Goal: Task Accomplishment & Management: Manage account settings

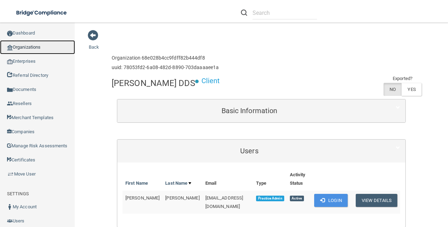
click at [47, 46] on link "Organizations" at bounding box center [37, 47] width 75 height 14
click at [32, 198] on div "SETTINGS My Account Users Export Data Sign Out" at bounding box center [37, 222] width 61 height 67
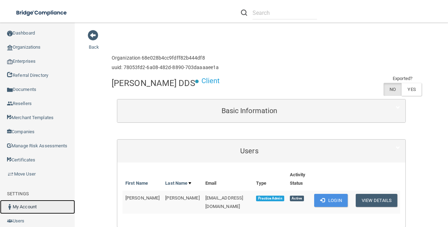
click at [26, 214] on link "My Account" at bounding box center [37, 207] width 75 height 14
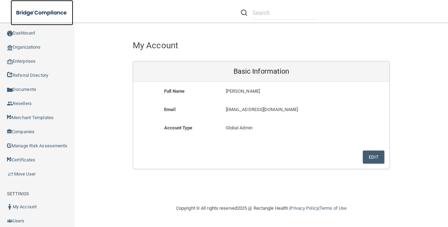
click at [42, 9] on img at bounding box center [42, 13] width 63 height 14
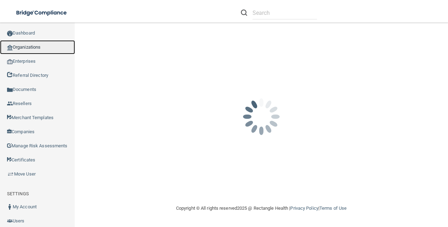
click at [33, 48] on link "Organizations" at bounding box center [37, 47] width 75 height 14
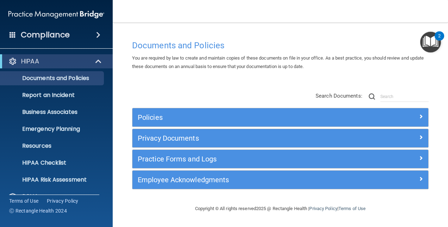
click at [126, 104] on main "Documents and Policies You are required by law to create and maintain copies of…" at bounding box center [280, 125] width 335 height 204
drag, startPoint x: 449, startPoint y: 125, endPoint x: 447, endPoint y: 133, distance: 8.4
click at [447, 133] on main "Documents and Policies You are required by law to create and maintain copies of…" at bounding box center [280, 125] width 335 height 204
click at [100, 34] on span at bounding box center [98, 35] width 4 height 8
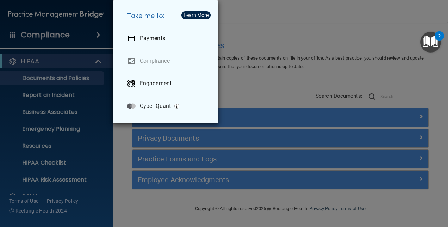
click at [101, 34] on div "Take me to: Payments Compliance Engagement Cyber Quant" at bounding box center [224, 113] width 448 height 227
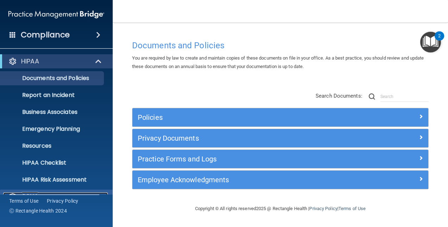
click at [41, 192] on div "OSHA" at bounding box center [46, 196] width 87 height 8
click at [122, 153] on main "Documents and Policies You are required by law to create and maintain copies of…" at bounding box center [280, 125] width 335 height 204
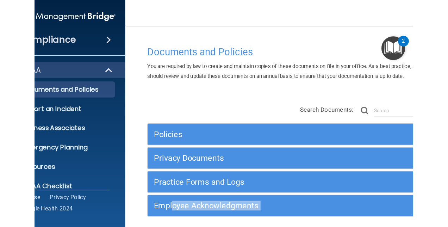
scroll to position [8, 0]
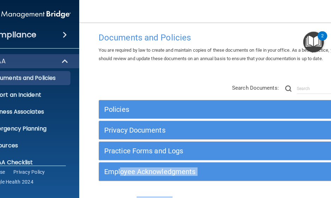
drag, startPoint x: 119, startPoint y: 195, endPoint x: 164, endPoint y: 193, distance: 45.5
click at [164, 193] on main "Documents and Policies You are required by law to create and maintain copies of…" at bounding box center [221, 111] width 285 height 176
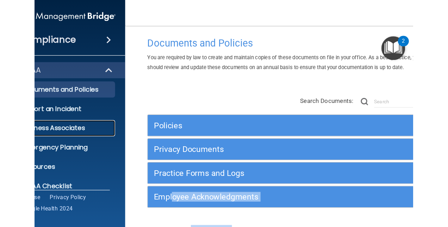
scroll to position [0, 0]
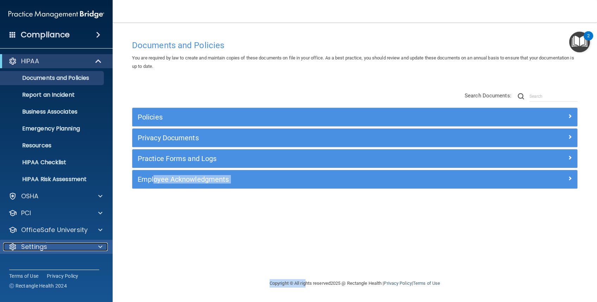
drag, startPoint x: 82, startPoint y: 16, endPoint x: 97, endPoint y: 246, distance: 230.3
click at [97, 226] on div at bounding box center [99, 247] width 18 height 8
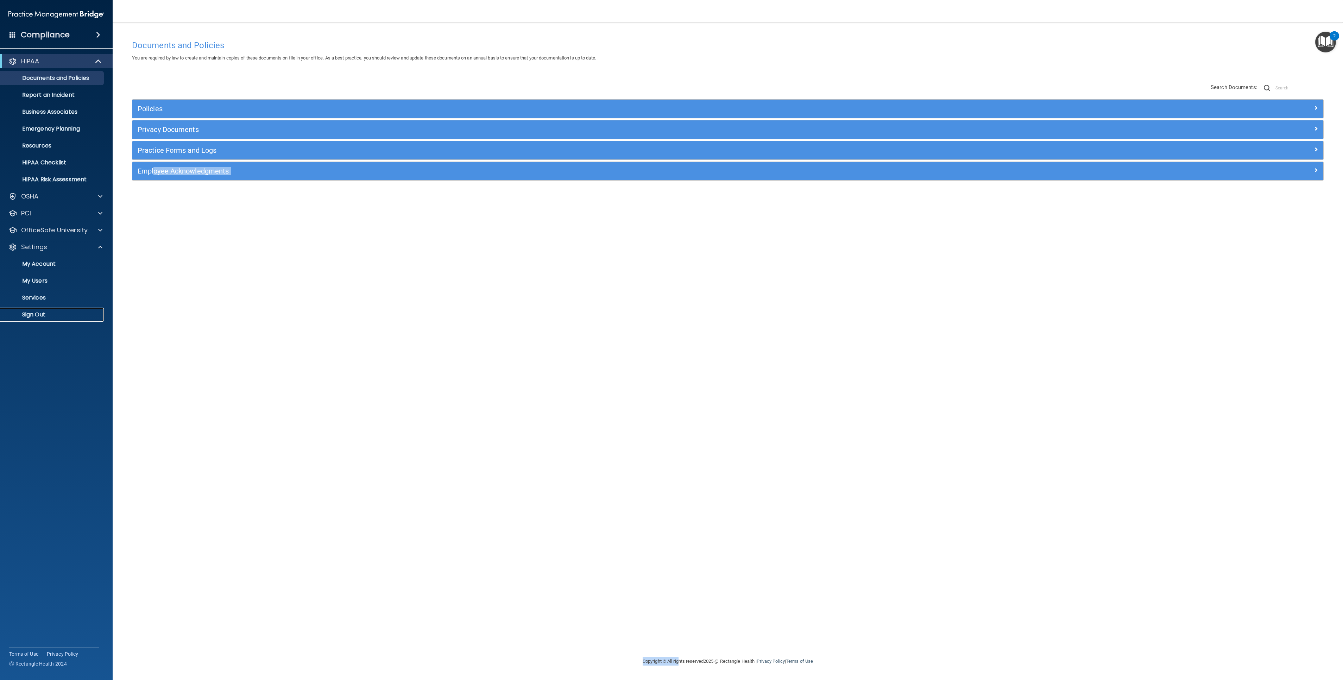
drag, startPoint x: 565, startPoint y: 1, endPoint x: 37, endPoint y: 322, distance: 618.0
click at [37, 226] on div "HIPAA Documents and Policies Report an Incident Business Associates Emergency P…" at bounding box center [56, 189] width 113 height 276
click at [37, 226] on p "Sign Out" at bounding box center [53, 314] width 96 height 7
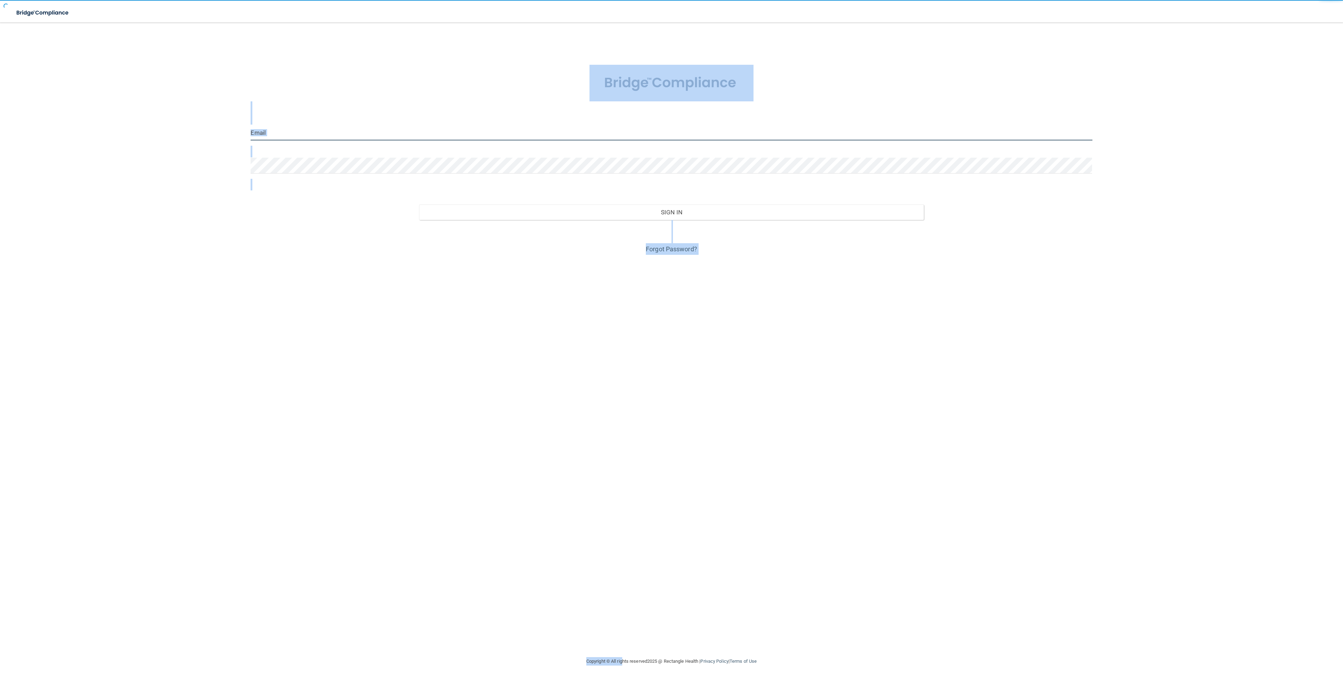
type input "cmussel@rectanglehealth.com"
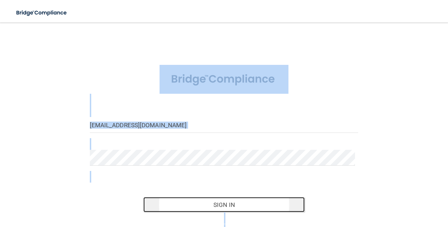
drag, startPoint x: 1291, startPoint y: 0, endPoint x: 264, endPoint y: 202, distance: 1046.8
click at [264, 202] on button "Sign In" at bounding box center [223, 204] width 161 height 15
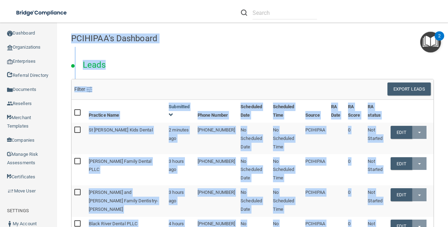
click at [261, 46] on div "PCIHIPAA's Dashboard" at bounding box center [252, 38] width 373 height 17
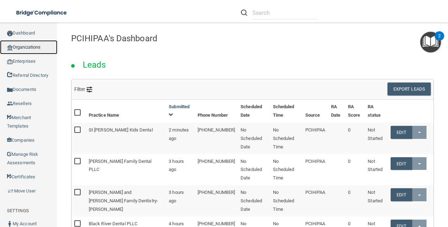
click at [29, 49] on link "Organizations" at bounding box center [28, 47] width 57 height 14
click at [32, 44] on link "Organizations" at bounding box center [28, 47] width 57 height 14
click at [43, 43] on link "Organizations" at bounding box center [28, 47] width 57 height 14
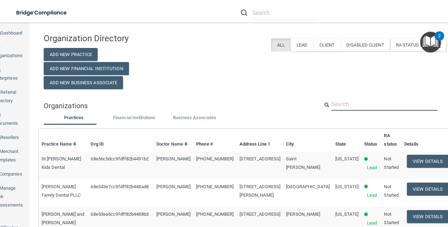
click at [346, 104] on input "text" at bounding box center [384, 103] width 106 height 13
paste input "Gentlecare Endodontics"
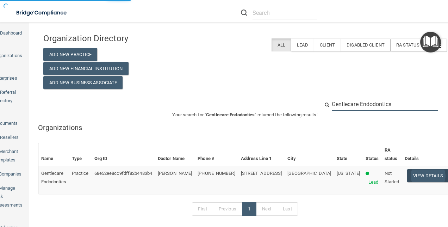
type input "Gentlecare Endodontics"
click at [411, 174] on button "View Details" at bounding box center [428, 175] width 42 height 13
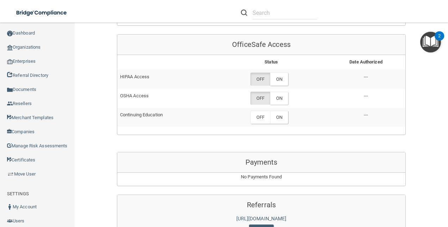
scroll to position [323, 0]
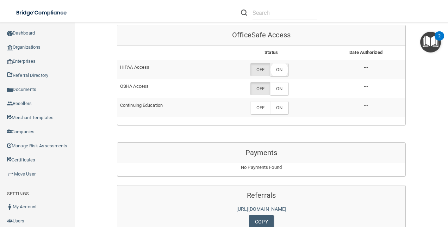
click at [281, 68] on label "ON" at bounding box center [279, 69] width 18 height 13
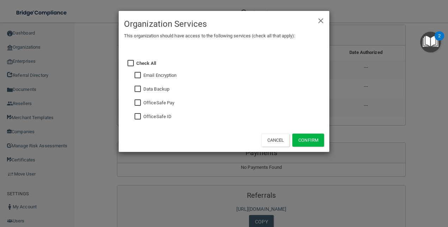
click at [137, 118] on input "checkbox" at bounding box center [138, 117] width 8 height 6
checkbox input "true"
click at [309, 139] on button "Confirm" at bounding box center [308, 139] width 32 height 13
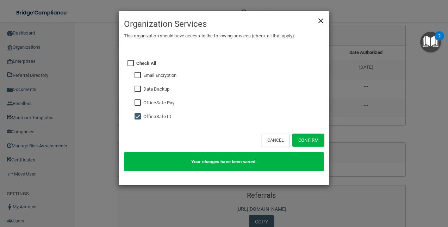
click at [319, 15] on span "×" at bounding box center [320, 20] width 6 height 14
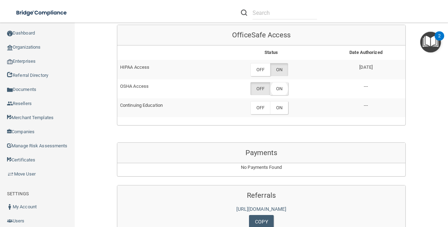
click at [276, 89] on label "ON" at bounding box center [279, 88] width 18 height 13
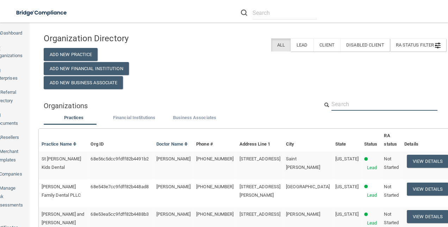
click at [358, 104] on input "text" at bounding box center [384, 103] width 106 height 13
paste input "Southern Boulevard Dental Corp, [GEOGRAPHIC_DATA]"
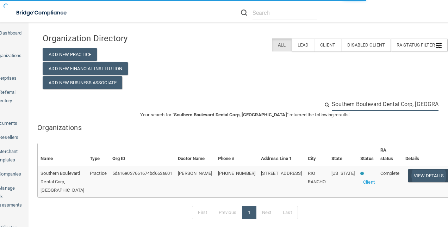
type input "Southern Boulevard Dental Corp, [GEOGRAPHIC_DATA]"
click at [415, 176] on button "View Details" at bounding box center [429, 175] width 42 height 13
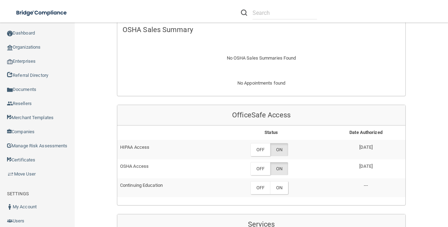
scroll to position [354, 0]
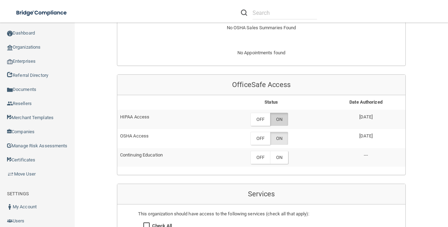
click at [279, 118] on label "ON" at bounding box center [279, 119] width 18 height 13
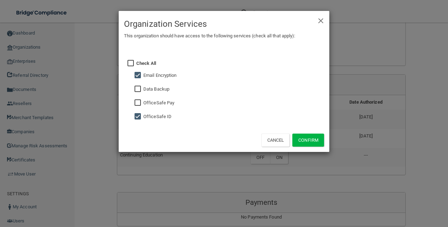
click at [137, 70] on fieldset "Email Encryption" at bounding box center [230, 75] width 188 height 14
click at [137, 73] on input "checkbox" at bounding box center [138, 76] width 8 height 6
checkbox input "false"
click at [298, 140] on button "Confirm" at bounding box center [308, 139] width 32 height 13
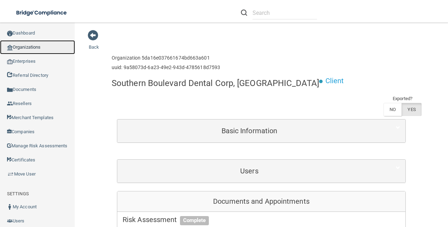
click at [32, 47] on link "Organizations" at bounding box center [37, 47] width 75 height 14
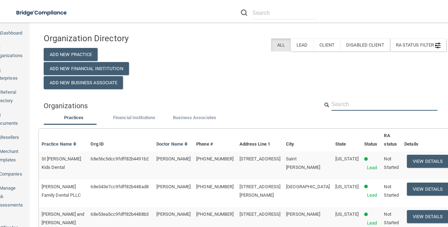
click at [341, 107] on input "text" at bounding box center [384, 103] width 106 height 13
paste input "[PERSON_NAME] Family Dental PLLC"
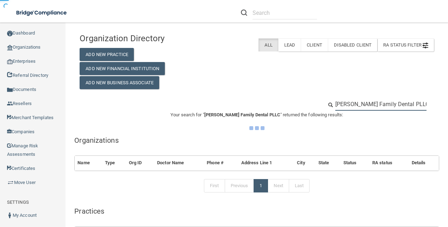
type input "[PERSON_NAME] Family Dental PLLC"
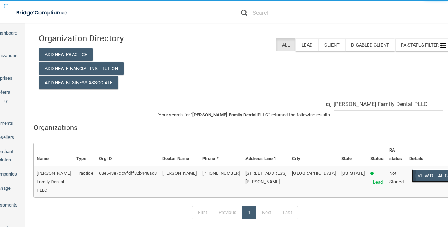
click at [411, 174] on button "View Details" at bounding box center [432, 175] width 42 height 13
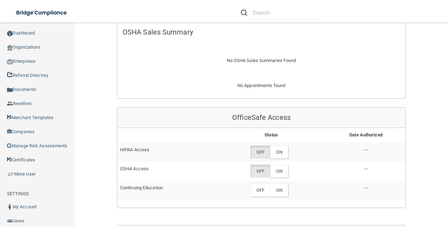
scroll to position [311, 0]
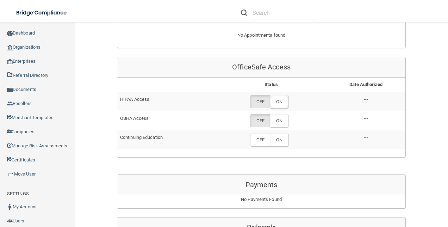
click at [279, 95] on label "ON" at bounding box center [279, 101] width 18 height 13
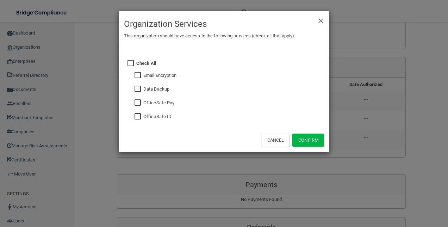
click at [136, 114] on input "checkbox" at bounding box center [138, 117] width 8 height 6
checkbox input "true"
click at [306, 137] on button "Confirm" at bounding box center [308, 139] width 32 height 13
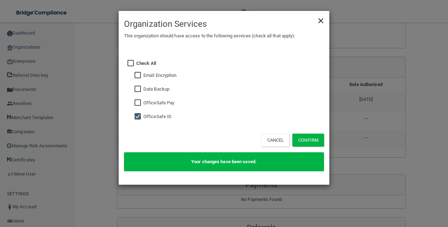
click at [320, 17] on span "×" at bounding box center [320, 20] width 6 height 14
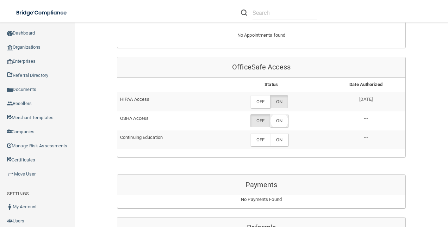
click at [273, 114] on label "ON" at bounding box center [279, 120] width 18 height 13
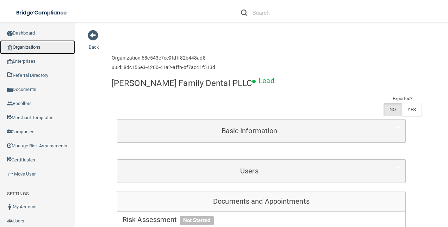
click at [35, 46] on link "Organizations" at bounding box center [37, 47] width 75 height 14
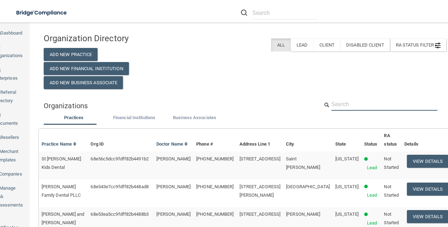
click at [334, 104] on input "text" at bounding box center [384, 103] width 106 height 13
paste input "[PERSON_NAME] and [PERSON_NAME] Family Dentistry"
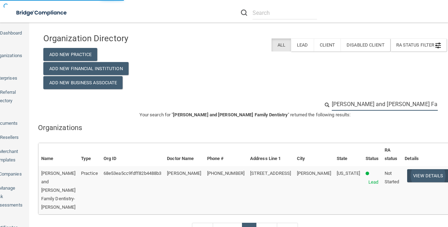
type input "[PERSON_NAME] and [PERSON_NAME] Family Dentistry"
click at [417, 175] on button "View Details" at bounding box center [428, 175] width 42 height 13
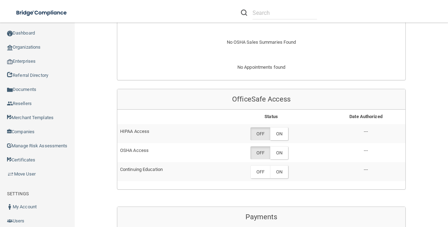
scroll to position [279, 0]
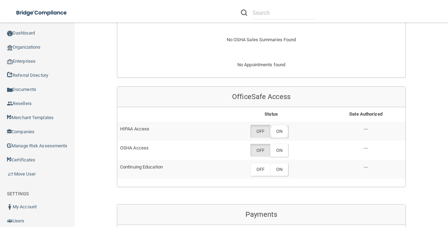
click at [283, 132] on label "ON" at bounding box center [279, 131] width 18 height 13
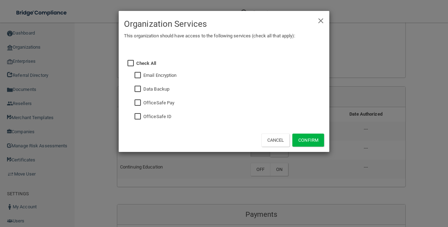
click at [134, 116] on input "checkbox" at bounding box center [138, 117] width 8 height 6
checkbox input "true"
click at [312, 143] on button "Confirm" at bounding box center [308, 139] width 32 height 13
click at [280, 155] on div "× Close Organization Services This organization should have access to the follo…" at bounding box center [224, 113] width 448 height 227
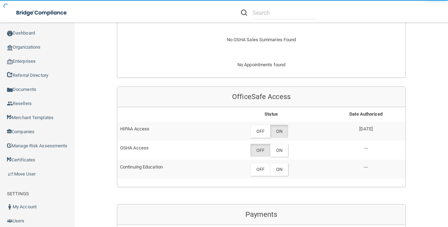
click at [280, 155] on label "ON" at bounding box center [279, 150] width 18 height 13
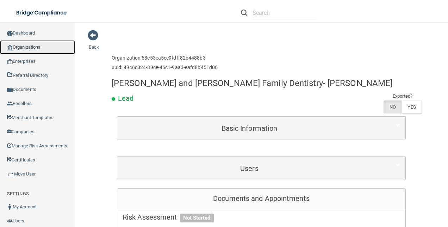
click at [47, 48] on link "Organizations" at bounding box center [37, 47] width 75 height 14
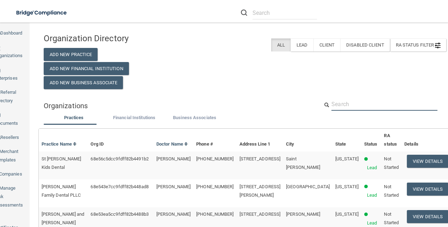
click at [353, 106] on input "text" at bounding box center [384, 103] width 106 height 13
paste input "Black River Dental PLLC"
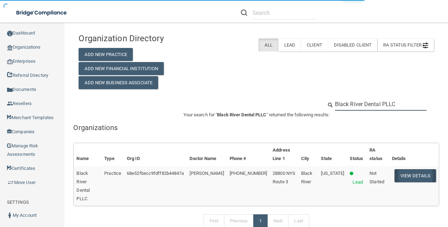
type input "Black River Dental PLLC"
click at [394, 173] on button "View Details" at bounding box center [415, 175] width 42 height 13
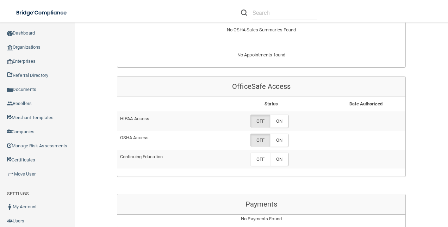
scroll to position [290, 0]
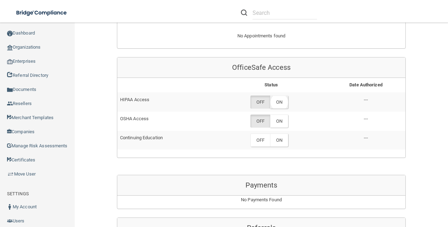
click at [278, 103] on label "ON" at bounding box center [279, 101] width 18 height 13
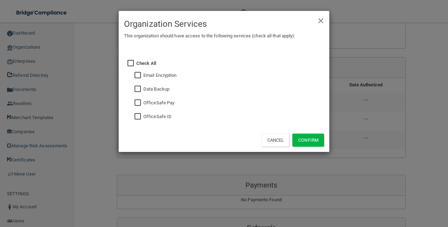
click at [140, 117] on input "checkbox" at bounding box center [138, 117] width 8 height 6
checkbox input "true"
click at [298, 140] on button "Confirm" at bounding box center [308, 139] width 32 height 13
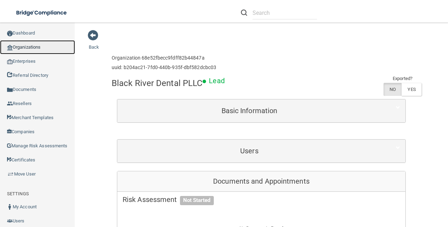
click at [47, 41] on link "Organizations" at bounding box center [37, 47] width 75 height 14
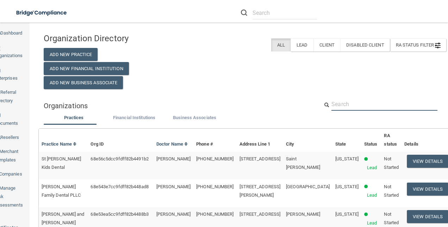
click at [367, 104] on input "text" at bounding box center [384, 103] width 106 height 13
paste input "Newpoint Family Dental Unionville"
type input "Newpoint Family Dental Unionville"
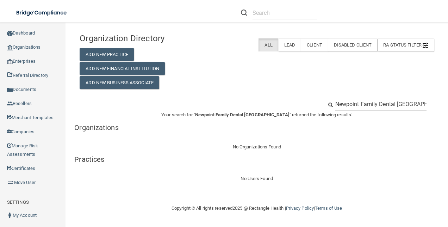
drag, startPoint x: 397, startPoint y: 103, endPoint x: 449, endPoint y: 87, distance: 54.2
click at [447, 87] on html "Compliance HIPAA Learn More! OSHA Learn More! PCI PCI Compliance Merchant Savin…" at bounding box center [224, 113] width 448 height 227
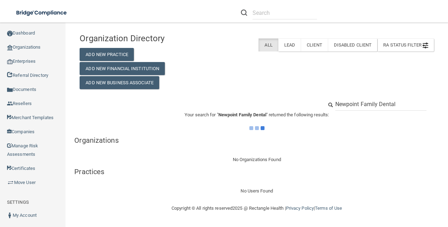
type input "Newpoint Family Dental"
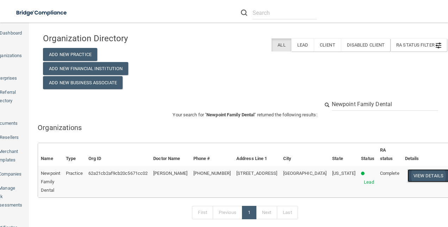
click at [408, 176] on button "View Details" at bounding box center [428, 175] width 42 height 13
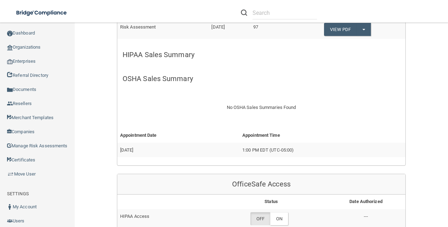
scroll to position [231, 0]
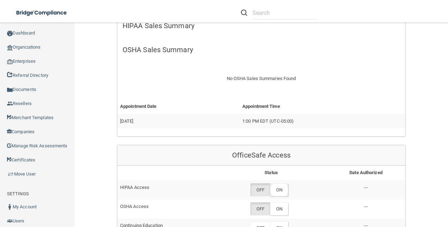
click at [274, 189] on label "ON" at bounding box center [279, 189] width 18 height 13
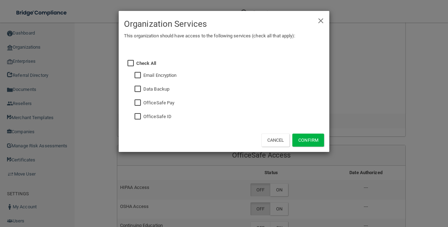
click at [136, 119] on input "checkbox" at bounding box center [138, 117] width 8 height 6
checkbox input "true"
click at [309, 139] on button "Confirm" at bounding box center [308, 139] width 32 height 13
click at [279, 206] on div "× Close Organization Services This organization should have access to the follo…" at bounding box center [224, 113] width 448 height 227
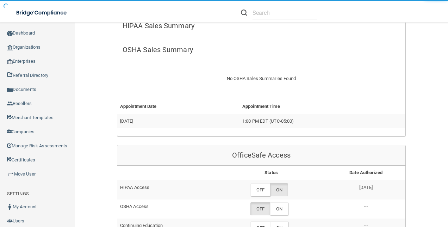
click at [279, 206] on label "ON" at bounding box center [279, 208] width 18 height 13
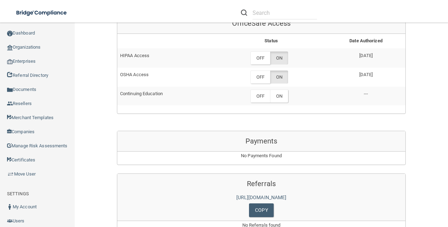
scroll to position [374, 0]
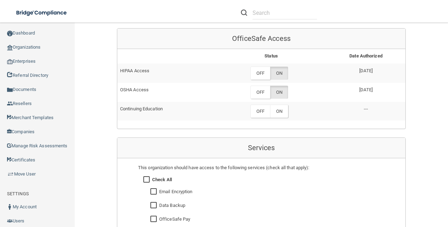
scroll to position [348, 0]
click at [276, 110] on label "ON" at bounding box center [279, 109] width 18 height 13
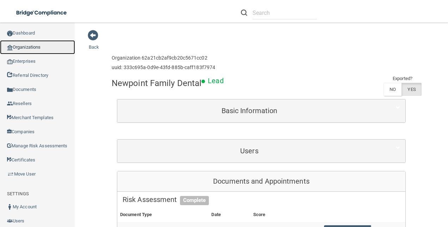
click at [22, 52] on link "Organizations" at bounding box center [37, 47] width 75 height 14
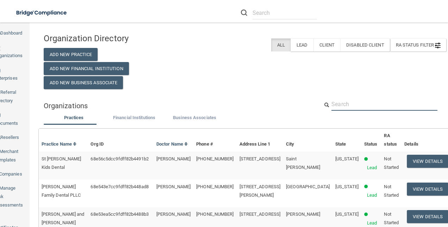
click at [342, 107] on input "text" at bounding box center [384, 103] width 106 height 13
paste input "[PERSON_NAME][GEOGRAPHIC_DATA]"
type input "[PERSON_NAME][GEOGRAPHIC_DATA]"
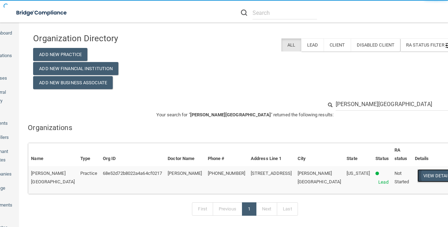
click at [417, 176] on button "View Details" at bounding box center [438, 175] width 42 height 13
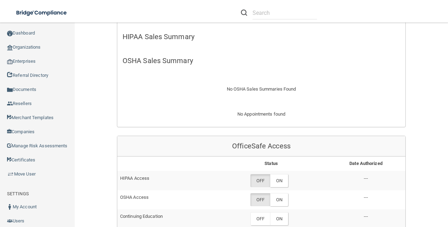
scroll to position [234, 0]
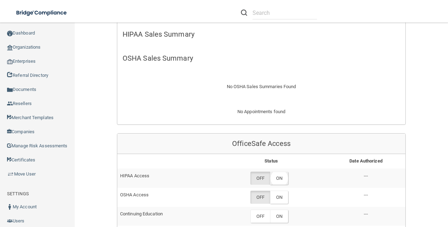
click at [275, 171] on label "ON" at bounding box center [279, 177] width 18 height 13
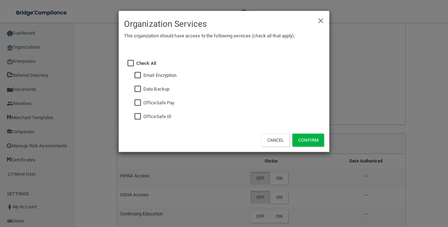
click at [130, 117] on div "× Close Organization Services This organization should have access to the follo…" at bounding box center [224, 81] width 210 height 141
click at [133, 117] on div "Check All Email Encryption Data Backup OfficeSafe Pay OfficeSafe ID" at bounding box center [230, 88] width 198 height 77
click at [140, 117] on input "checkbox" at bounding box center [138, 117] width 8 height 6
checkbox input "true"
click at [309, 138] on button "Confirm" at bounding box center [308, 139] width 32 height 13
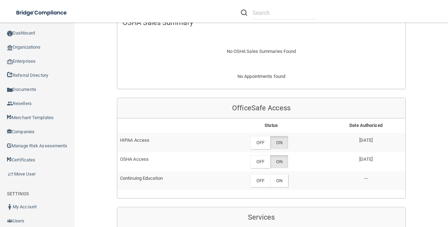
scroll to position [253, 0]
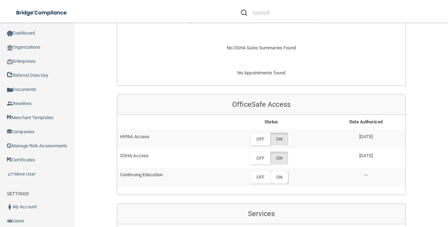
click at [279, 175] on label "ON" at bounding box center [279, 176] width 18 height 13
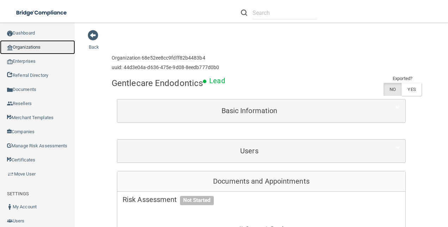
click at [28, 48] on link "Organizations" at bounding box center [37, 47] width 75 height 14
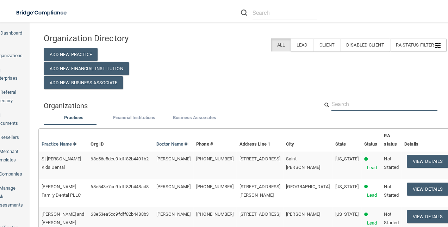
click at [360, 102] on input "text" at bounding box center [384, 103] width 106 height 13
paste input "[PERSON_NAME][GEOGRAPHIC_DATA]"
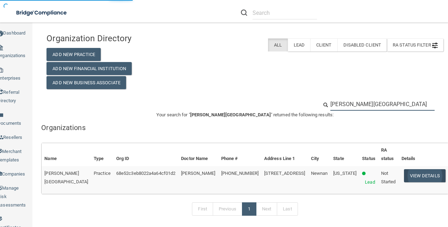
type input "[PERSON_NAME][GEOGRAPHIC_DATA]"
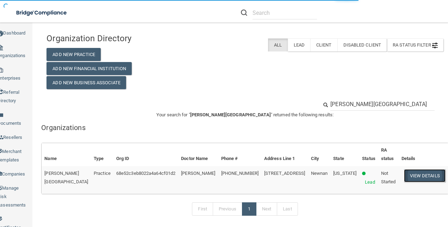
click at [405, 173] on button "View Details" at bounding box center [425, 175] width 42 height 13
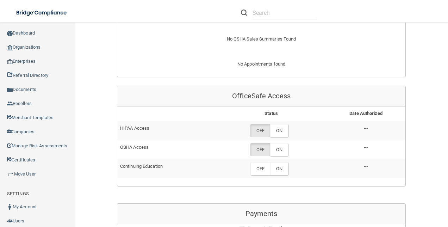
scroll to position [286, 0]
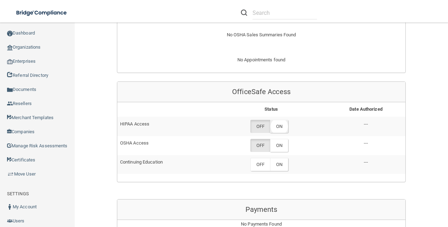
click at [279, 122] on label "ON" at bounding box center [279, 126] width 18 height 13
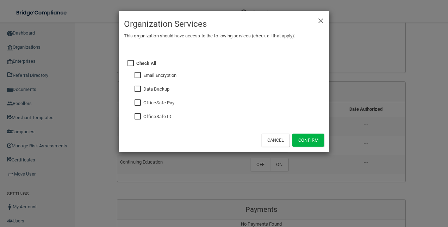
click at [137, 114] on input "checkbox" at bounding box center [138, 117] width 8 height 6
checkbox input "true"
click at [312, 139] on button "Confirm" at bounding box center [308, 139] width 32 height 13
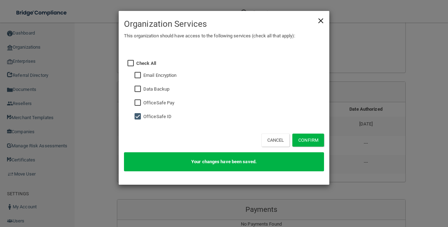
click at [319, 22] on span "×" at bounding box center [320, 20] width 6 height 14
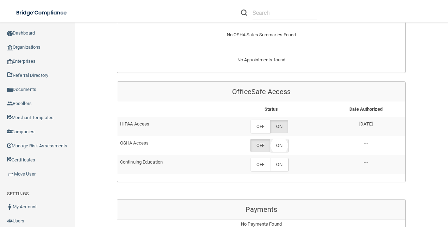
click at [275, 144] on label "ON" at bounding box center [279, 145] width 18 height 13
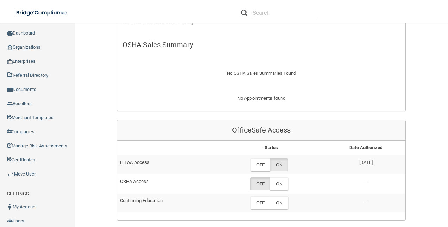
scroll to position [253, 0]
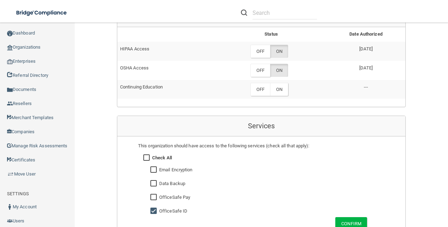
scroll to position [331, 0]
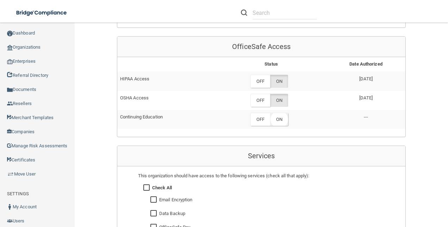
click at [282, 115] on label "ON" at bounding box center [279, 119] width 18 height 13
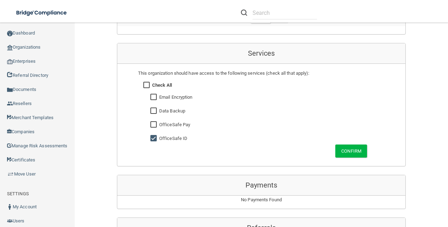
scroll to position [439, 0]
